Goal: Obtain resource: Download file/media

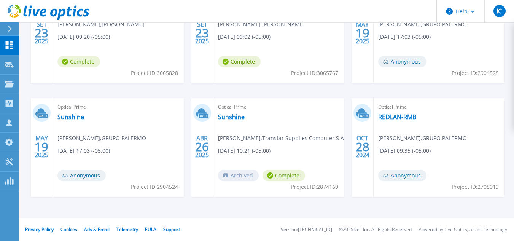
scroll to position [105, 0]
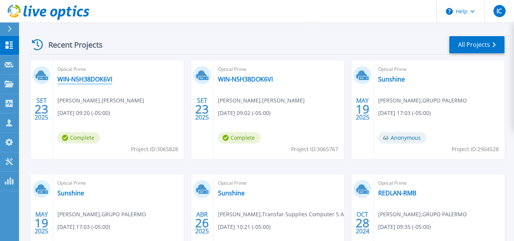
click at [96, 80] on link "WIN-N5H38DOK6VI" at bounding box center [84, 79] width 55 height 8
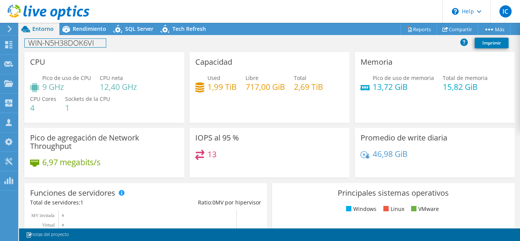
click at [63, 42] on h1 "WIN-N5H38DOK6VI" at bounding box center [65, 43] width 81 height 8
click at [166, 38] on div "WIN-N5H38DOK6VI Imprimir" at bounding box center [269, 43] width 501 height 14
click at [49, 75] on span "Pico de uso de CPU" at bounding box center [66, 77] width 49 height 7
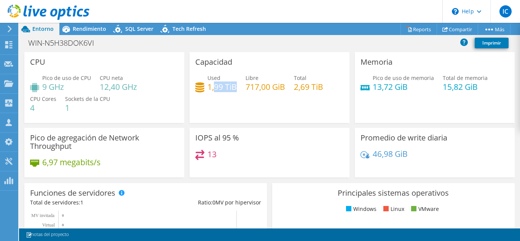
drag, startPoint x: 212, startPoint y: 82, endPoint x: 234, endPoint y: 84, distance: 22.6
click at [234, 84] on h4 "1,99 TiB" at bounding box center [221, 87] width 29 height 8
drag, startPoint x: 218, startPoint y: 63, endPoint x: 233, endPoint y: 64, distance: 14.9
click at [233, 64] on div "Capacidad Used 1,99 TiB Libre 717,00 GiB Total 2,69 TiB" at bounding box center [270, 87] width 160 height 71
drag, startPoint x: 252, startPoint y: 78, endPoint x: 288, endPoint y: 88, distance: 37.1
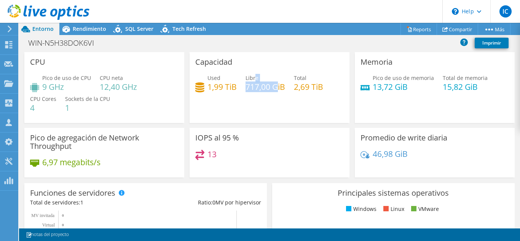
click at [274, 86] on div "Libre 717,00 GiB" at bounding box center [265, 82] width 40 height 17
drag, startPoint x: 363, startPoint y: 72, endPoint x: 389, endPoint y: 91, distance: 32.7
click at [389, 91] on div "Memoria Pico de uso de memoria 13,72 GiB Total de memoria 15,82 GiB" at bounding box center [435, 87] width 160 height 71
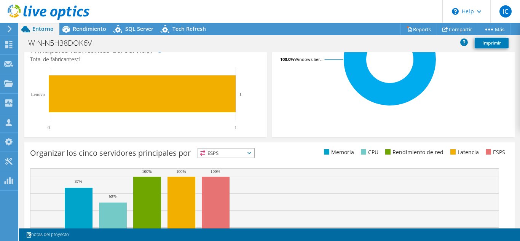
scroll to position [296, 0]
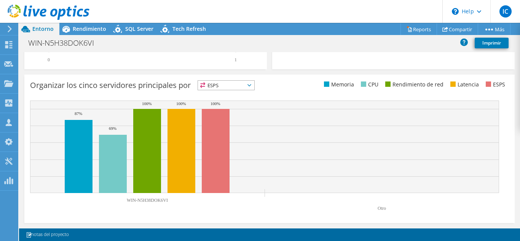
click at [216, 85] on span "ESPS" at bounding box center [226, 85] width 56 height 9
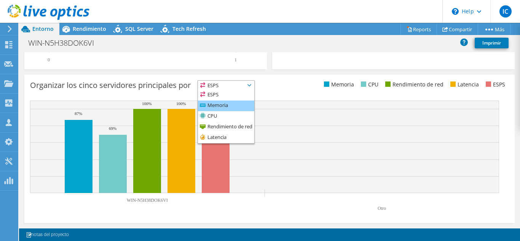
click at [224, 107] on li "Memoria" at bounding box center [226, 105] width 56 height 11
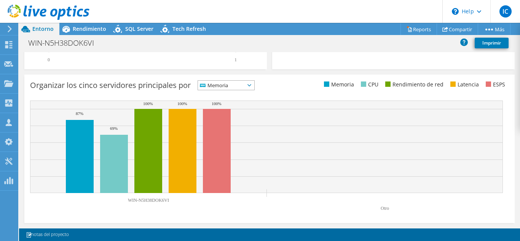
click at [231, 88] on span "Memoria" at bounding box center [221, 85] width 47 height 9
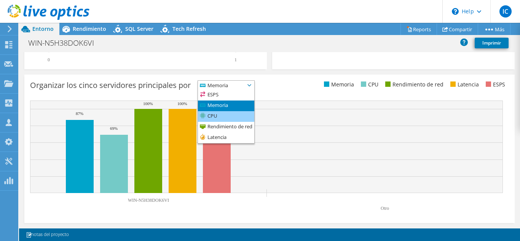
click at [224, 121] on li "CPU" at bounding box center [226, 116] width 56 height 11
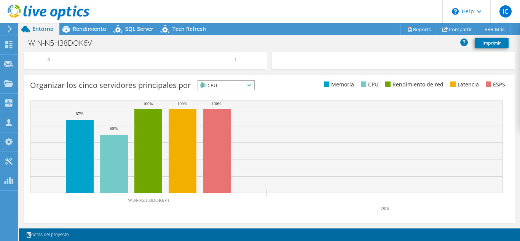
click at [233, 86] on span "CPU" at bounding box center [221, 85] width 47 height 9
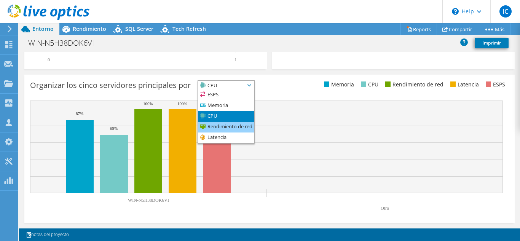
click at [223, 126] on li "Rendimiento de red" at bounding box center [226, 127] width 56 height 11
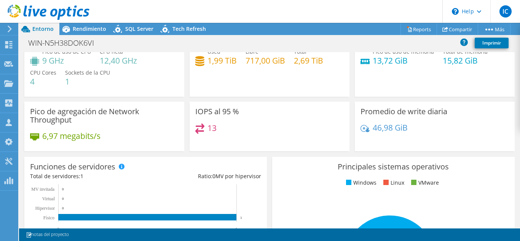
scroll to position [0, 0]
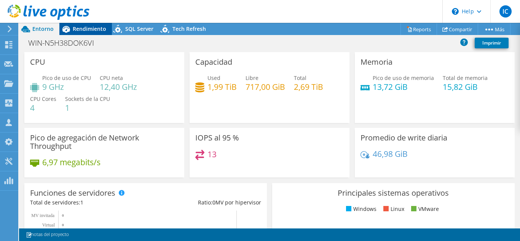
click at [85, 31] on span "Rendimiento" at bounding box center [89, 28] width 33 height 7
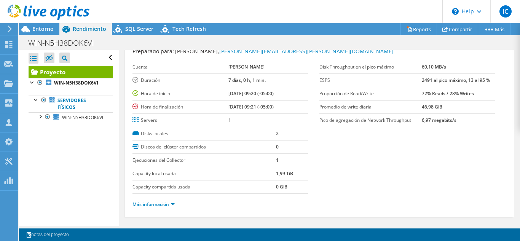
scroll to position [38, 0]
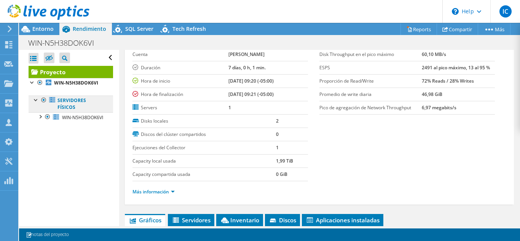
click at [78, 100] on link "Servidores físicos" at bounding box center [71, 104] width 84 height 17
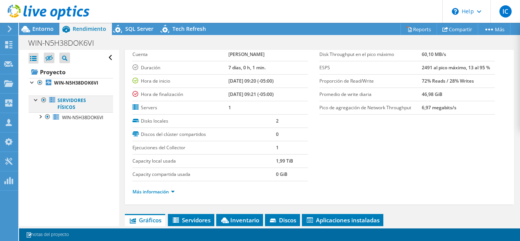
click at [37, 101] on div at bounding box center [36, 100] width 8 height 8
click at [41, 120] on div at bounding box center [40, 116] width 8 height 8
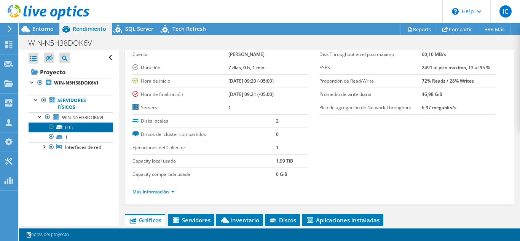
click at [72, 131] on link "0 C:" at bounding box center [71, 127] width 84 height 10
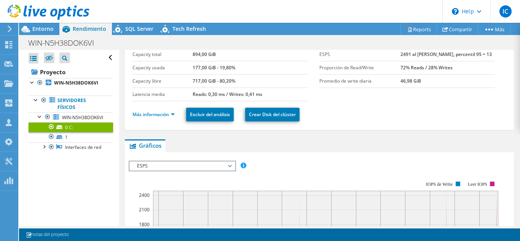
scroll to position [0, 0]
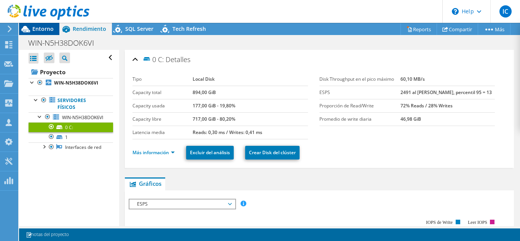
click at [41, 27] on span "Entorno" at bounding box center [42, 28] width 21 height 7
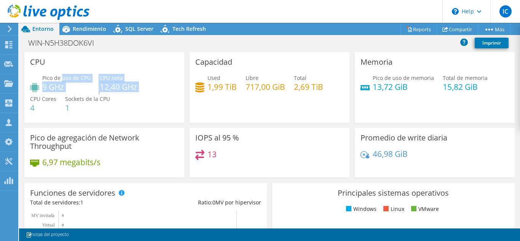
drag, startPoint x: 62, startPoint y: 79, endPoint x: 155, endPoint y: 83, distance: 93.3
click at [155, 83] on div "Pico de uso de CPU 9 GHz CPU neta 12,40 GHz CPU Cores 4 Sockets de la CPU 1" at bounding box center [104, 97] width 148 height 46
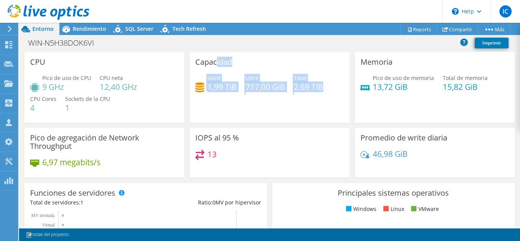
drag, startPoint x: 214, startPoint y: 59, endPoint x: 340, endPoint y: 82, distance: 127.9
click at [337, 82] on div "Capacidad Used 1,99 TiB Libre 717,00 GiB Total 2,69 TiB" at bounding box center [270, 87] width 160 height 71
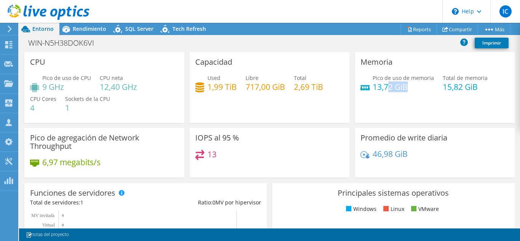
drag, startPoint x: 386, startPoint y: 84, endPoint x: 408, endPoint y: 84, distance: 22.1
click at [408, 84] on h4 "13,72 GiB" at bounding box center [403, 87] width 61 height 8
drag, startPoint x: 376, startPoint y: 61, endPoint x: 398, endPoint y: 62, distance: 21.4
click at [398, 62] on div "Memoria Pico de uso de memoria 13,72 GiB Total de memoria 15,82 GiB" at bounding box center [435, 87] width 160 height 71
click at [364, 59] on h3 "Memoria" at bounding box center [376, 62] width 32 height 8
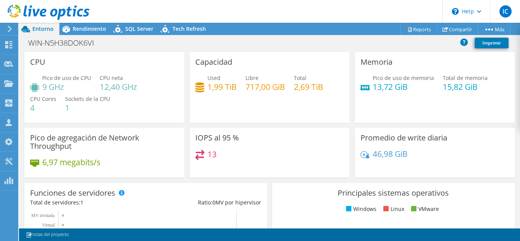
click at [364, 59] on h3 "Memoria" at bounding box center [376, 62] width 32 height 8
click at [216, 58] on h3 "Capacidad" at bounding box center [213, 62] width 37 height 8
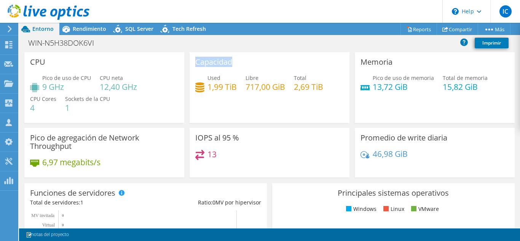
click at [216, 58] on h3 "Capacidad" at bounding box center [213, 62] width 37 height 8
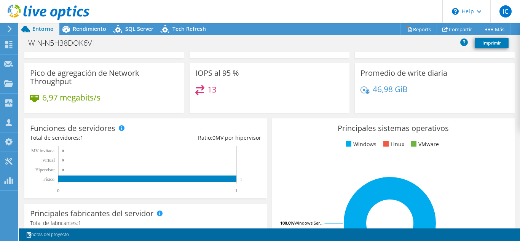
scroll to position [114, 0]
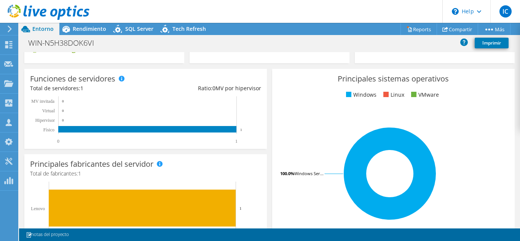
click at [40, 97] on rect at bounding box center [142, 120] width 224 height 48
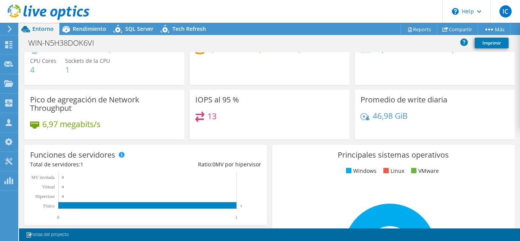
scroll to position [0, 0]
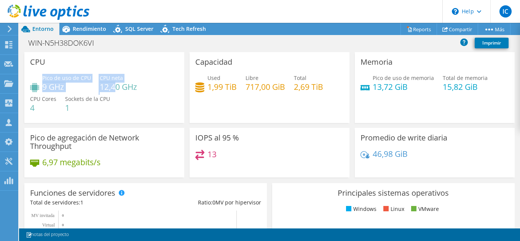
drag, startPoint x: 42, startPoint y: 77, endPoint x: 121, endPoint y: 89, distance: 80.0
click at [118, 89] on div "Pico de uso de CPU 9 GHz CPU neta 12,40 GHz CPU Cores 4 Sockets de la CPU 1" at bounding box center [104, 97] width 148 height 46
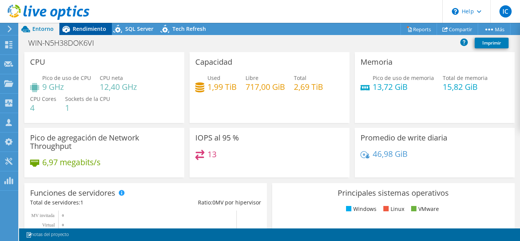
click at [85, 27] on span "Rendimiento" at bounding box center [89, 28] width 33 height 7
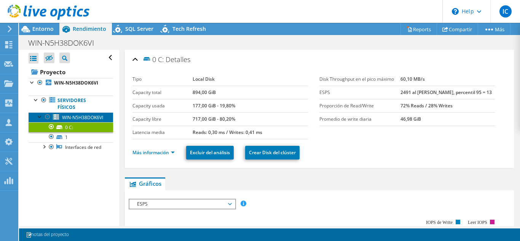
click at [70, 120] on span "WIN-N5H38DOK6VI" at bounding box center [82, 117] width 41 height 6
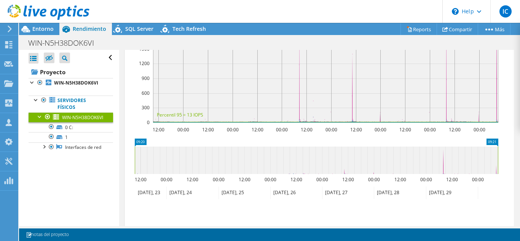
scroll to position [141, 0]
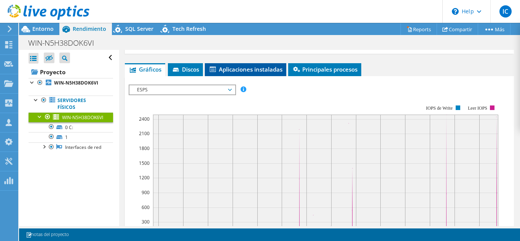
click at [247, 69] on span "Aplicaciones instaladas" at bounding box center [246, 69] width 74 height 8
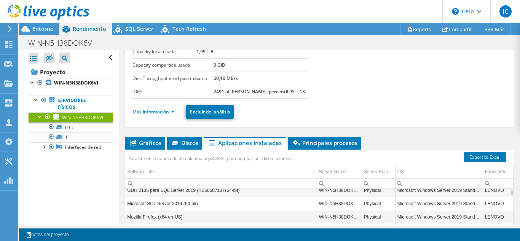
scroll to position [143, 0]
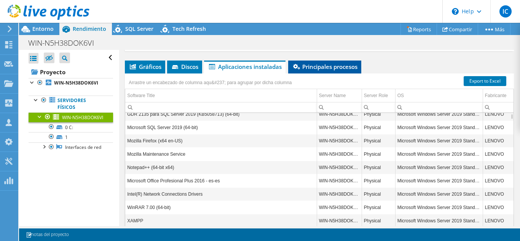
click at [325, 70] on li "Principales procesos" at bounding box center [324, 67] width 73 height 13
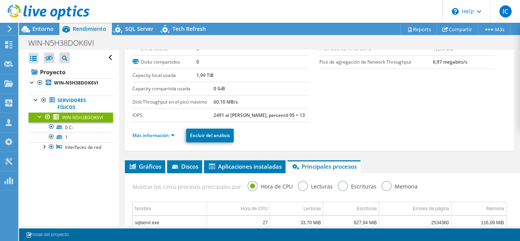
scroll to position [2, 0]
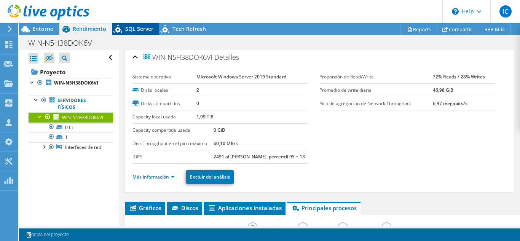
click at [141, 29] on span "SQL Server" at bounding box center [139, 28] width 28 height 7
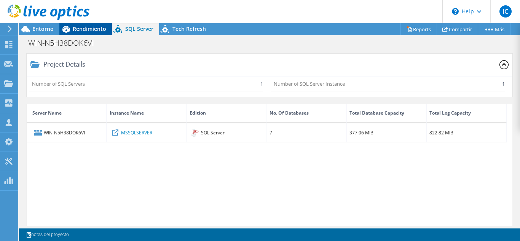
click at [80, 25] on span "Rendimiento" at bounding box center [89, 28] width 33 height 7
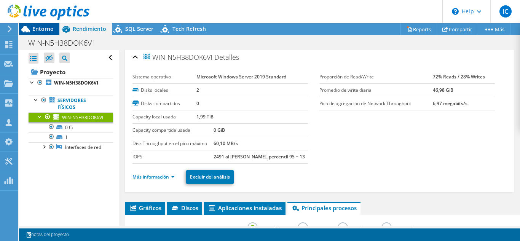
click at [41, 28] on span "Entorno" at bounding box center [42, 28] width 21 height 7
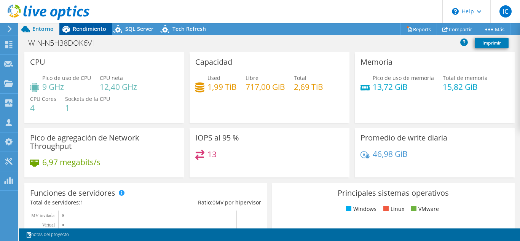
click at [76, 28] on span "Rendimiento" at bounding box center [89, 28] width 33 height 7
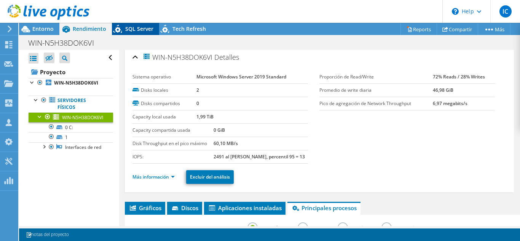
click at [139, 30] on span "SQL Server" at bounding box center [139, 28] width 28 height 7
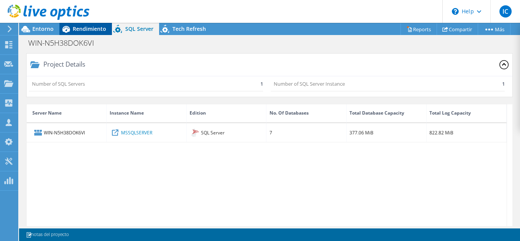
click at [98, 30] on span "Rendimiento" at bounding box center [89, 28] width 33 height 7
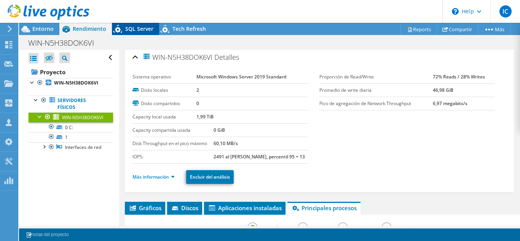
click at [147, 27] on span "SQL Server" at bounding box center [139, 28] width 28 height 7
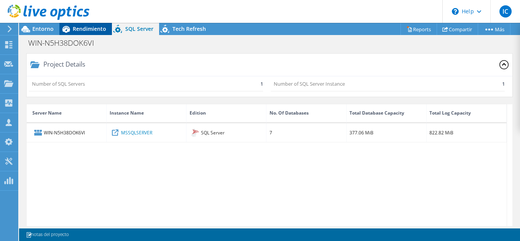
click at [86, 31] on span "Rendimiento" at bounding box center [89, 28] width 33 height 7
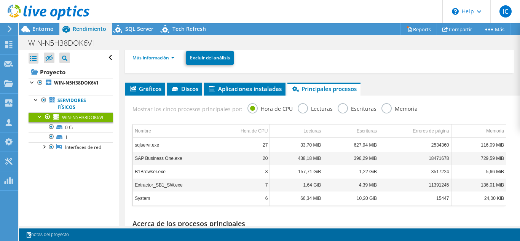
scroll to position [155, 0]
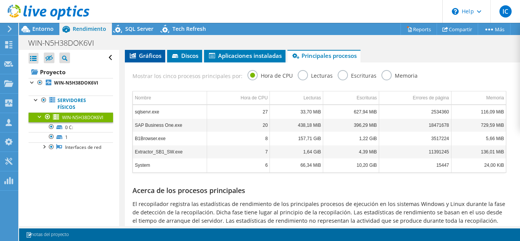
click at [148, 61] on li "Gráficos" at bounding box center [145, 55] width 40 height 13
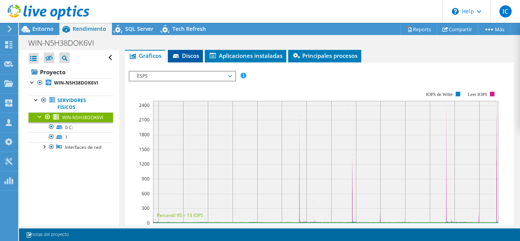
click at [190, 53] on span "Discos" at bounding box center [185, 56] width 27 height 8
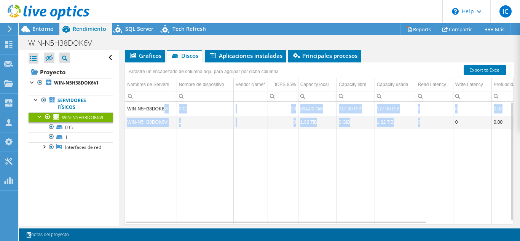
drag, startPoint x: 162, startPoint y: 107, endPoint x: 406, endPoint y: 126, distance: 243.9
click at [435, 120] on tbody "WIN-N5H38DOK6VI 0 C: 13 894,00 GiB 717,00 GiB 177,00 GiB 0 0 0,02 72% / 28% WIN…" at bounding box center [368, 162] width 486 height 121
click at [356, 111] on td "717,00 GiB" at bounding box center [355, 108] width 38 height 13
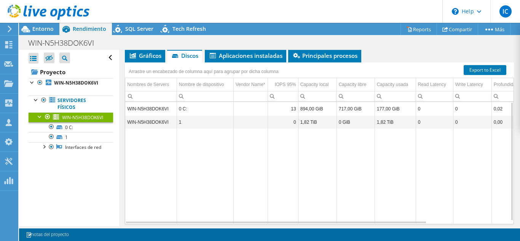
scroll to position [182, 0]
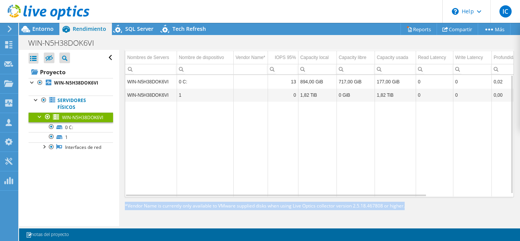
drag, startPoint x: 384, startPoint y: 220, endPoint x: 407, endPoint y: 222, distance: 23.3
click at [407, 222] on div "WIN-N5H38DOK6VI Detalles Sistema operativo Microsoft Windows Server 2019 Standa…" at bounding box center [319, 47] width 400 height 358
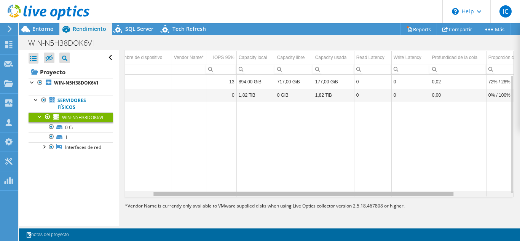
scroll to position [0, 103]
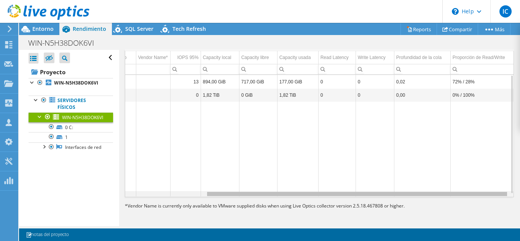
drag, startPoint x: 375, startPoint y: 194, endPoint x: 462, endPoint y: 177, distance: 88.1
click at [464, 193] on body "IC Asociado de canal Ivan Chavez ichavez@grupopalermo.pe GRUPO PALERMO My Profi…" at bounding box center [260, 120] width 520 height 241
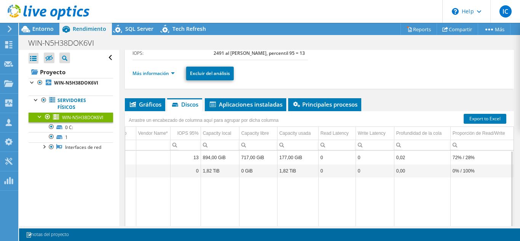
scroll to position [105, 0]
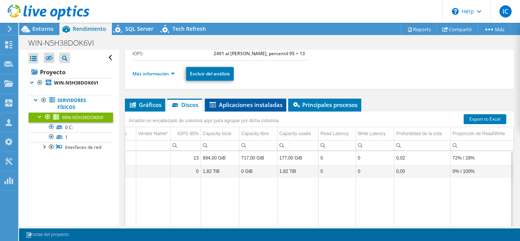
click at [252, 106] on span "Aplicaciones instaladas" at bounding box center [246, 105] width 74 height 8
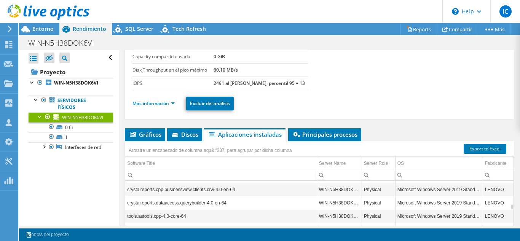
scroll to position [76, 0]
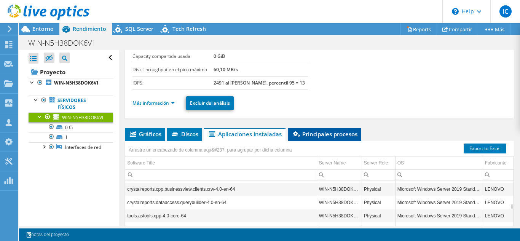
click at [323, 134] on span "Principales procesos" at bounding box center [324, 134] width 65 height 8
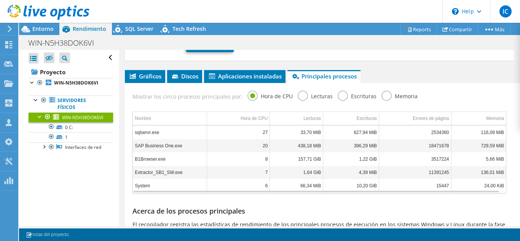
scroll to position [152, 0]
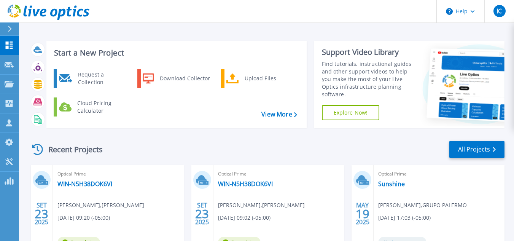
scroll to position [76, 0]
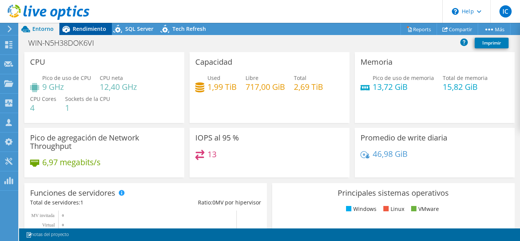
click at [88, 27] on span "Rendimiento" at bounding box center [89, 28] width 33 height 7
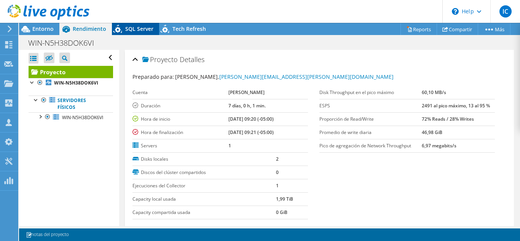
click at [127, 27] on span "SQL Server" at bounding box center [139, 28] width 28 height 7
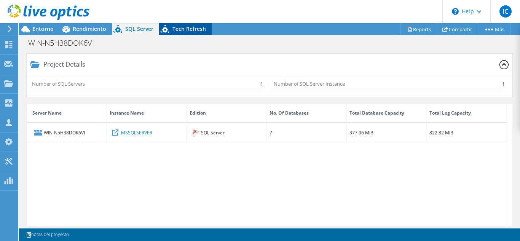
click at [172, 27] on span "Tech Refresh" at bounding box center [188, 28] width 33 height 7
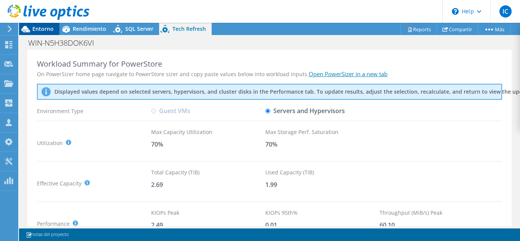
click at [44, 29] on span "Entorno" at bounding box center [42, 28] width 21 height 7
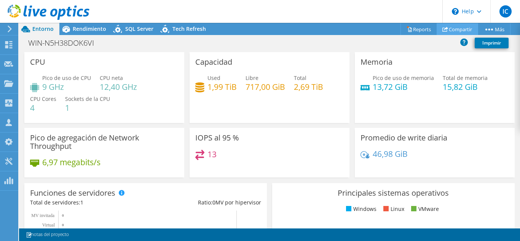
click at [454, 25] on link "Compartir" at bounding box center [456, 29] width 41 height 12
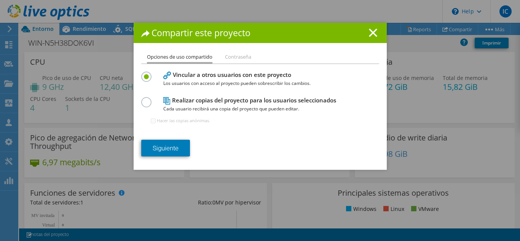
click at [163, 105] on span "Cada usuario recibirá una copia del proyecto que pueden editar." at bounding box center [258, 109] width 190 height 8
click at [141, 99] on label at bounding box center [147, 98] width 13 height 2
click at [0, 0] on input "radio" at bounding box center [0, 0] width 0 height 0
click at [144, 73] on label at bounding box center [147, 73] width 13 height 2
click at [0, 0] on input "radio" at bounding box center [0, 0] width 0 height 0
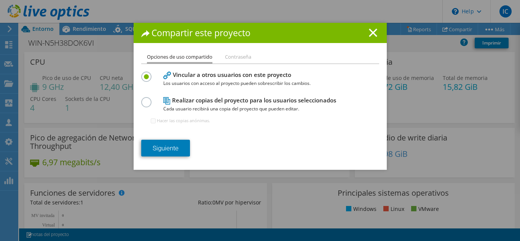
click at [374, 27] on div "Compartir este proyecto" at bounding box center [260, 33] width 253 height 20
click at [370, 32] on line at bounding box center [373, 33] width 8 height 8
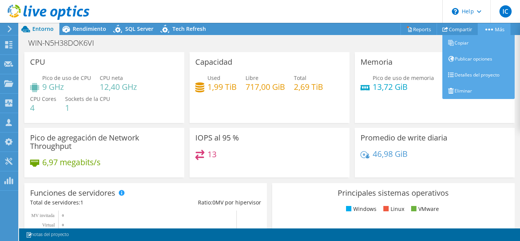
click at [485, 30] on icon at bounding box center [489, 30] width 8 height 2
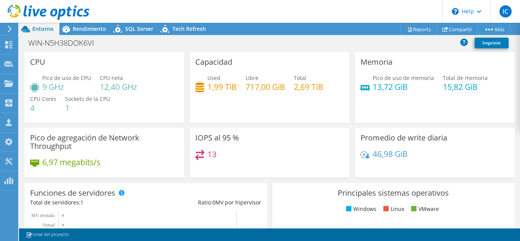
click at [208, 42] on div "WIN-N5H38DOK6VI Imprimir" at bounding box center [269, 43] width 501 height 14
click at [87, 25] on span "Rendimiento" at bounding box center [89, 28] width 33 height 7
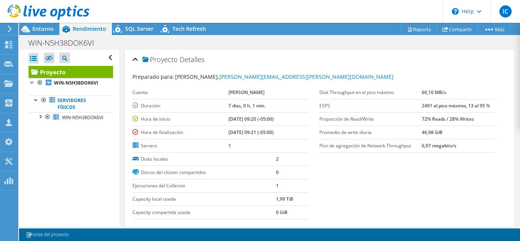
click at [48, 24] on div at bounding box center [44, 12] width 89 height 25
click at [54, 30] on div "Entorno" at bounding box center [39, 29] width 40 height 12
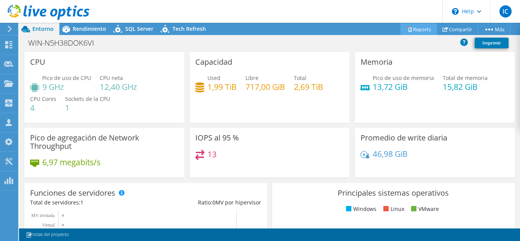
click at [416, 26] on link "Reports" at bounding box center [418, 29] width 37 height 12
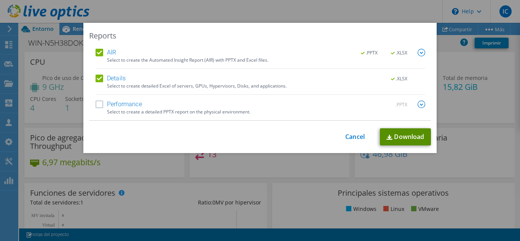
click at [392, 136] on link "Download" at bounding box center [405, 136] width 51 height 17
